Goal: Task Accomplishment & Management: Manage account settings

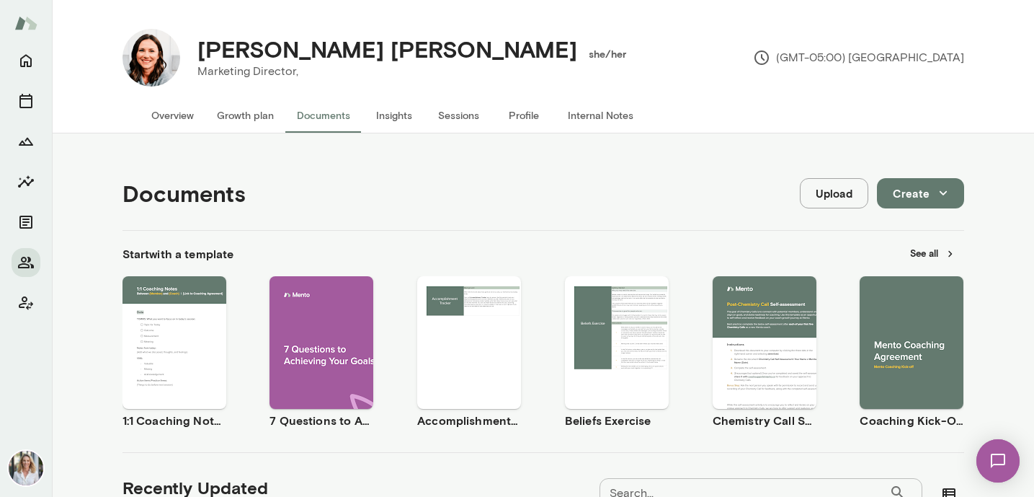
scroll to position [593, 0]
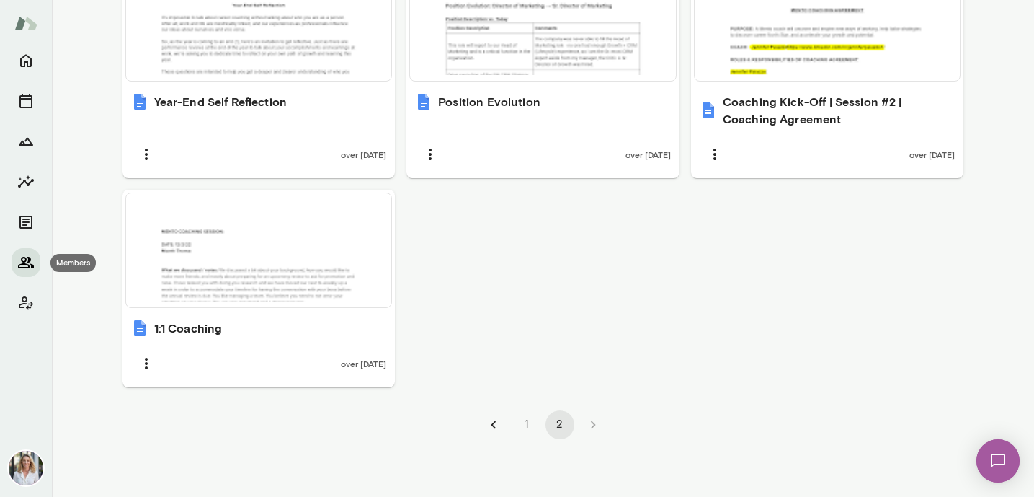
click at [31, 260] on icon "Members" at bounding box center [25, 262] width 17 height 17
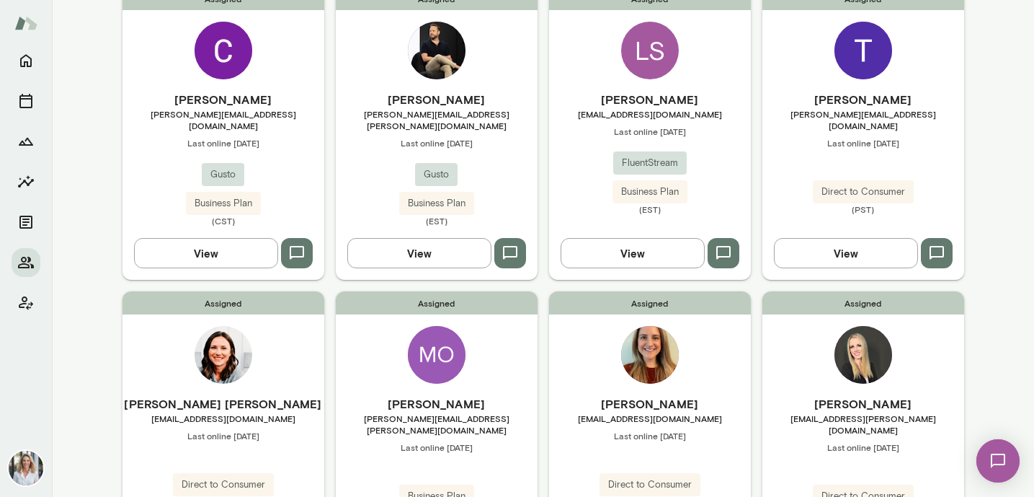
scroll to position [481, 0]
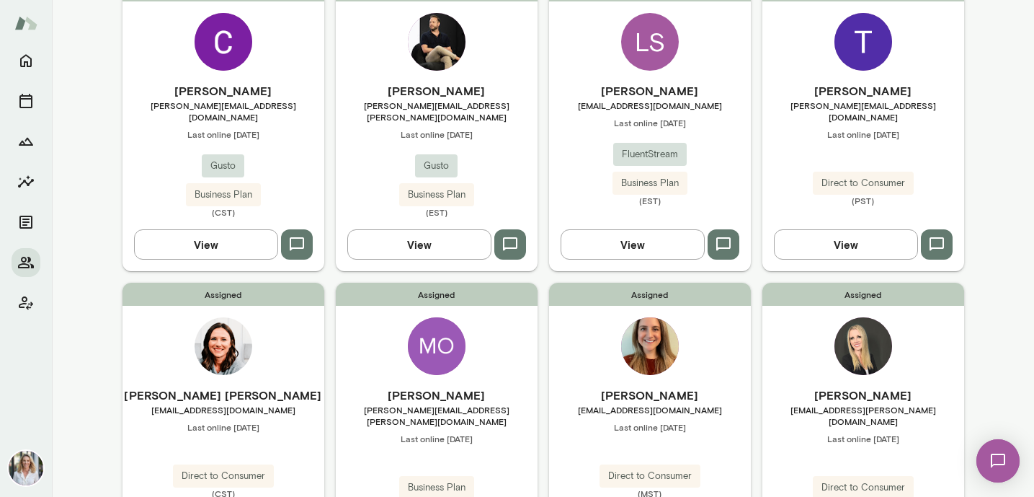
click at [253, 85] on h6 "[PERSON_NAME]" at bounding box center [224, 90] width 202 height 17
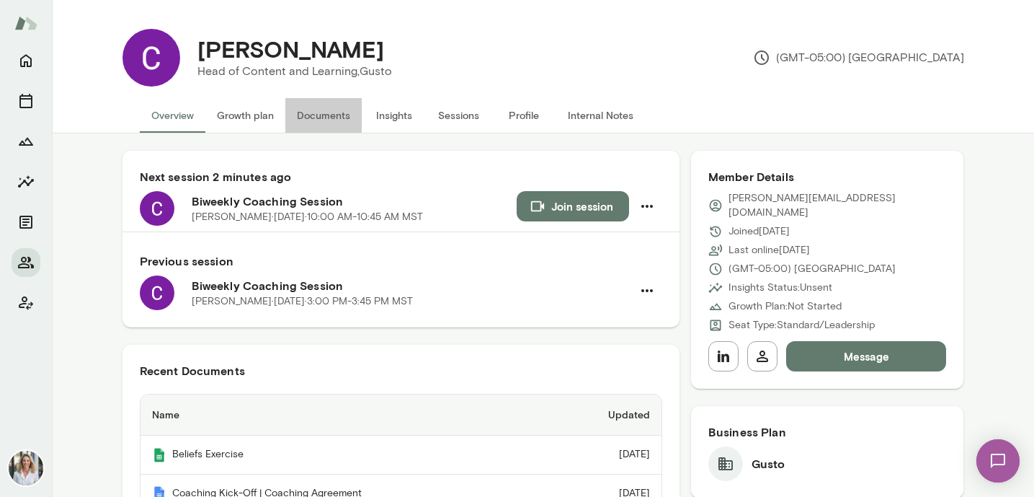
click at [326, 115] on button "Documents" at bounding box center [323, 115] width 76 height 35
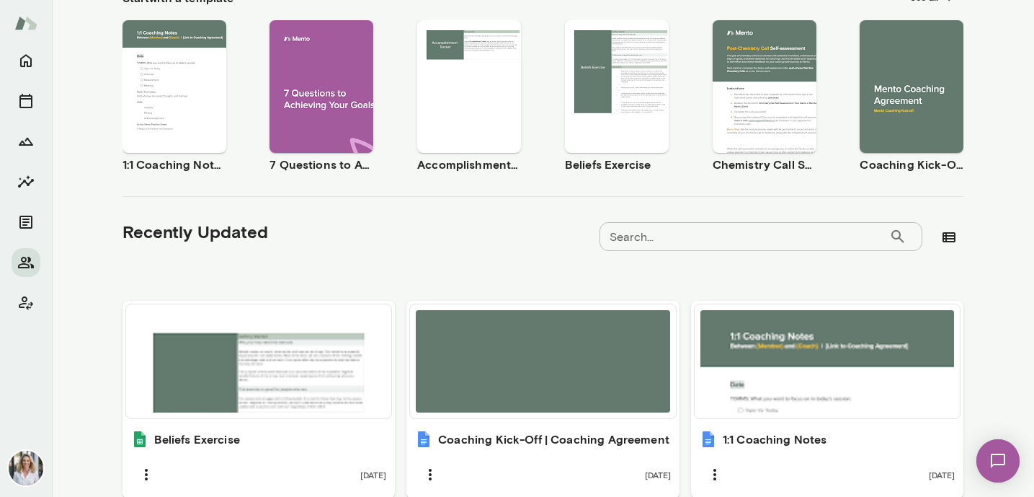
scroll to position [327, 0]
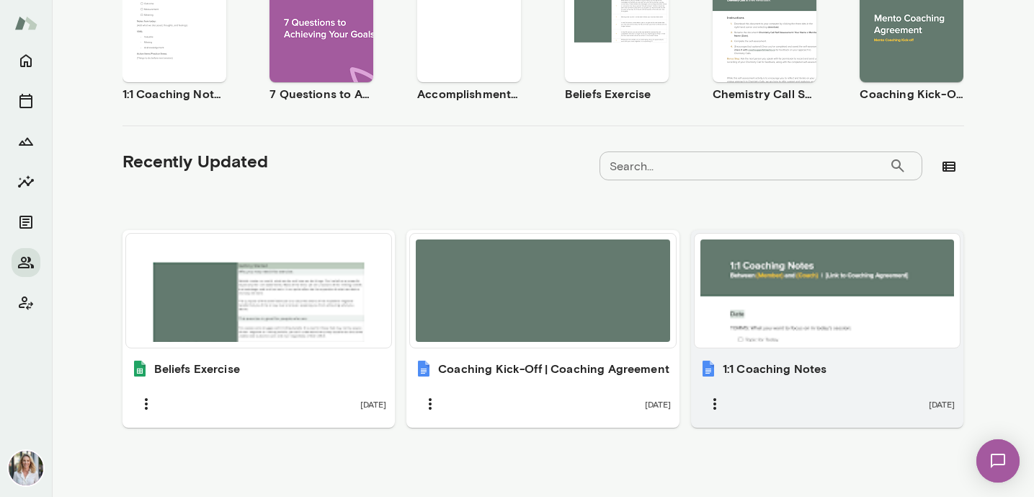
click at [809, 365] on h6 "1:1 Coaching Notes" at bounding box center [775, 368] width 105 height 17
